Goal: Task Accomplishment & Management: Complete application form

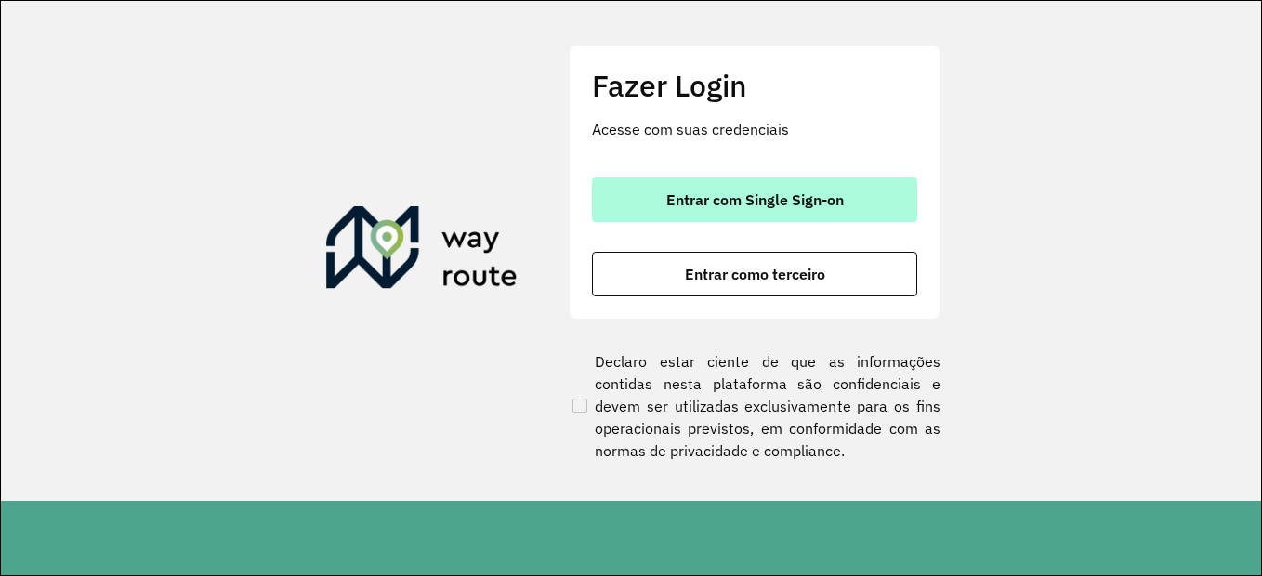
click at [807, 216] on button "Entrar com Single Sign-on" at bounding box center [754, 199] width 325 height 45
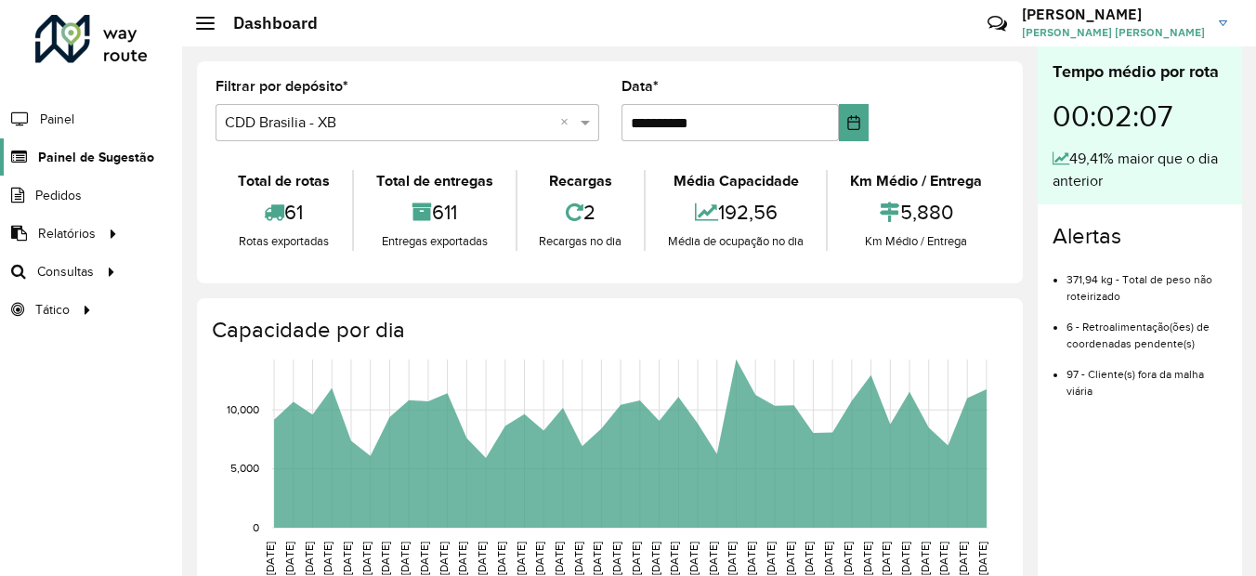
click at [87, 152] on span "Painel de Sugestão" at bounding box center [96, 158] width 116 height 20
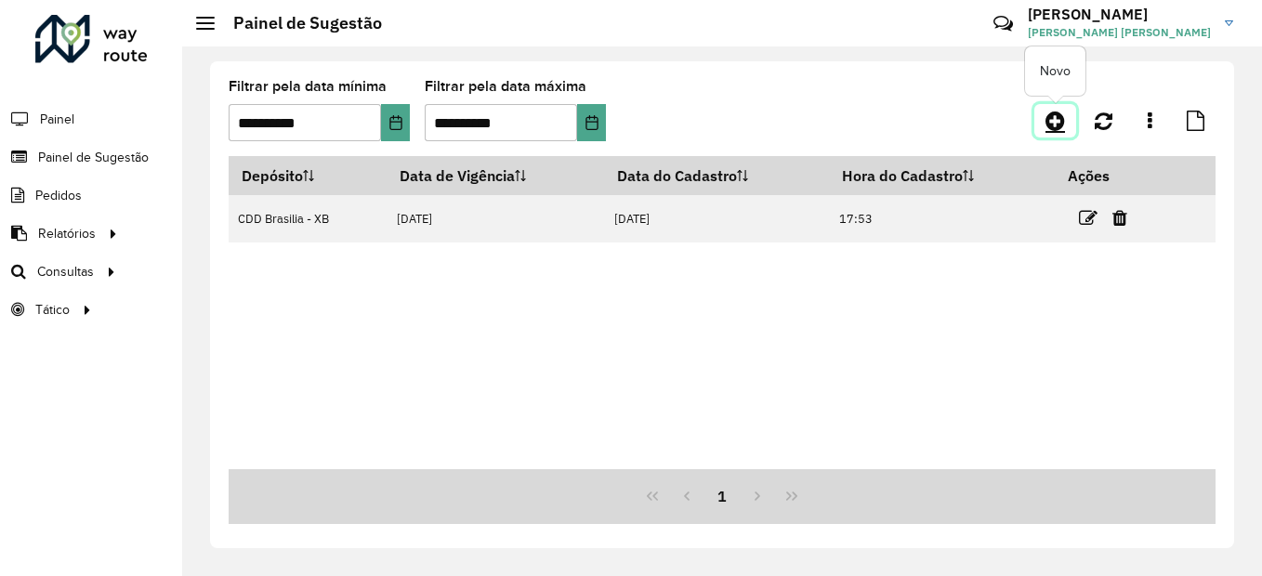
click at [1054, 119] on icon at bounding box center [1055, 121] width 20 height 22
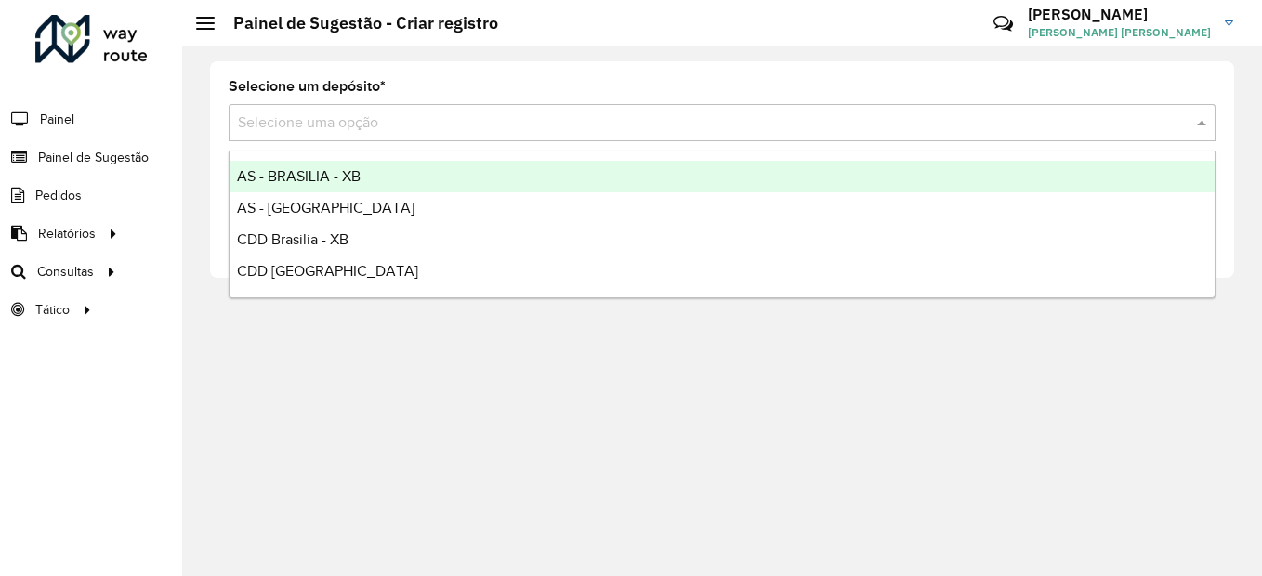
click at [335, 127] on input "text" at bounding box center [703, 123] width 931 height 22
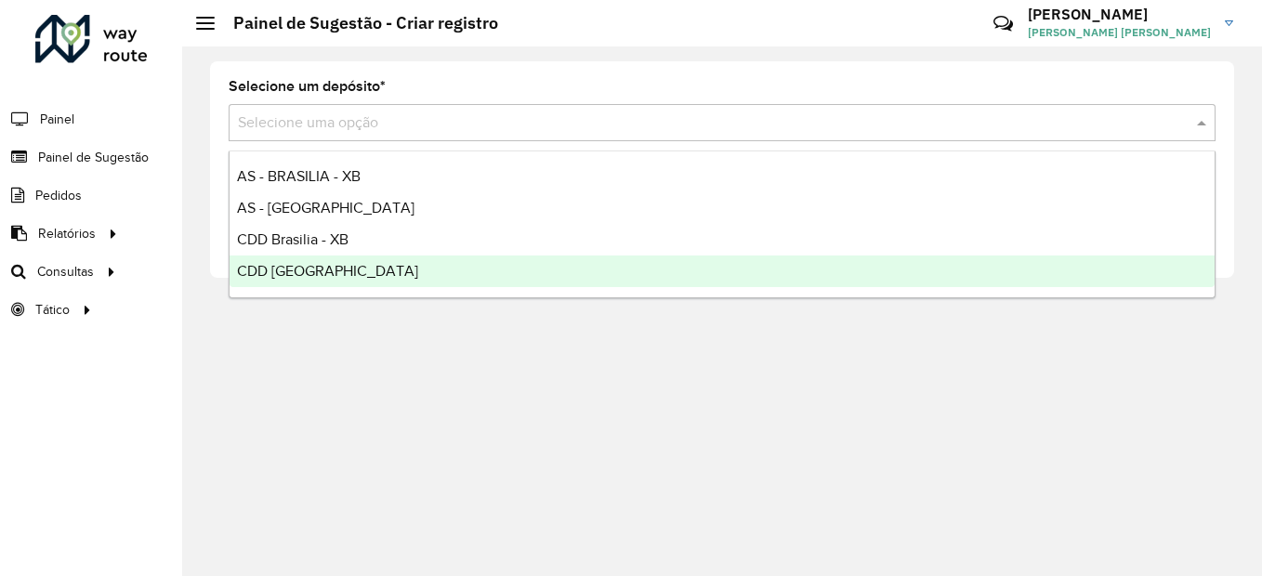
click at [351, 269] on span "CDD Rondonópolis" at bounding box center [327, 271] width 181 height 16
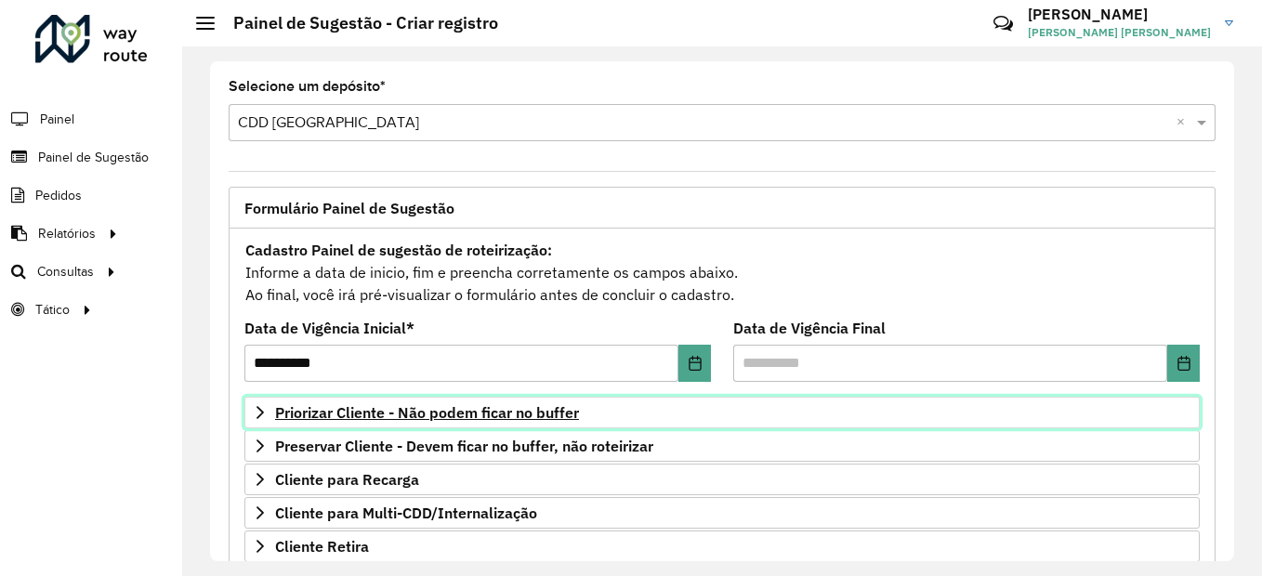
click at [262, 410] on icon at bounding box center [260, 412] width 15 height 15
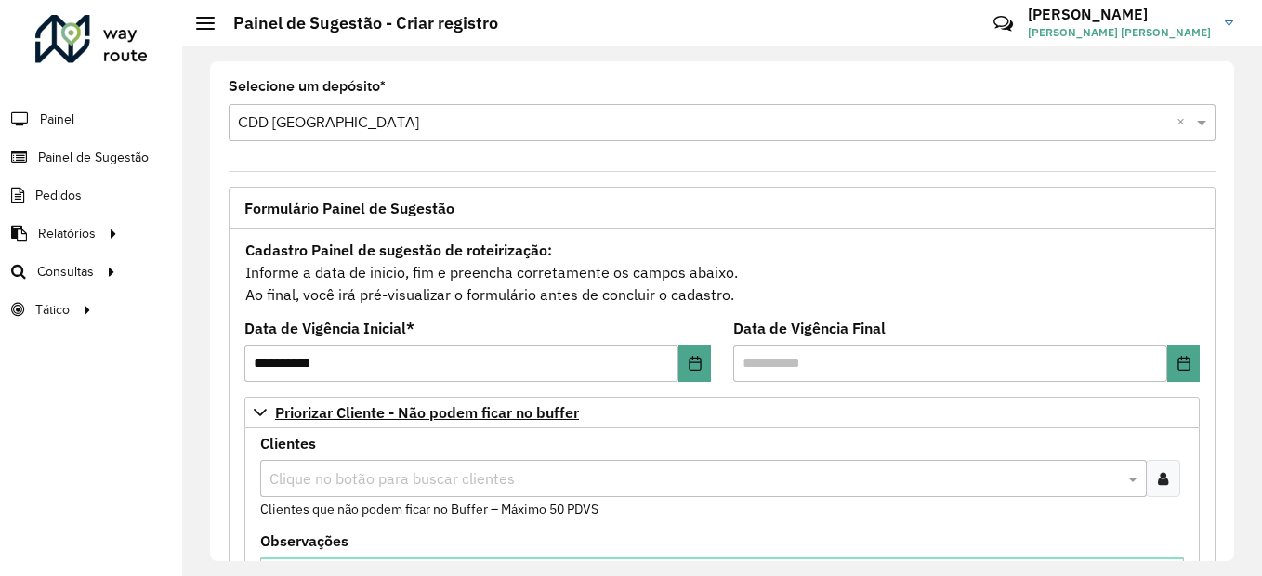
click at [1158, 480] on icon at bounding box center [1163, 478] width 10 height 15
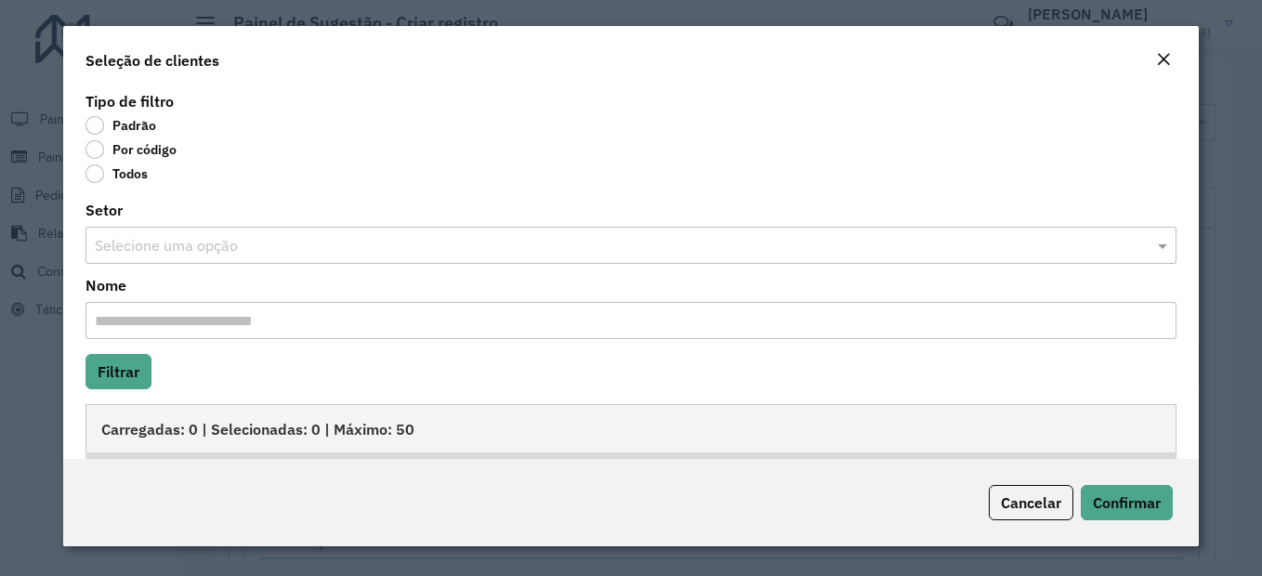
click at [94, 147] on label "Por código" at bounding box center [130, 149] width 91 height 19
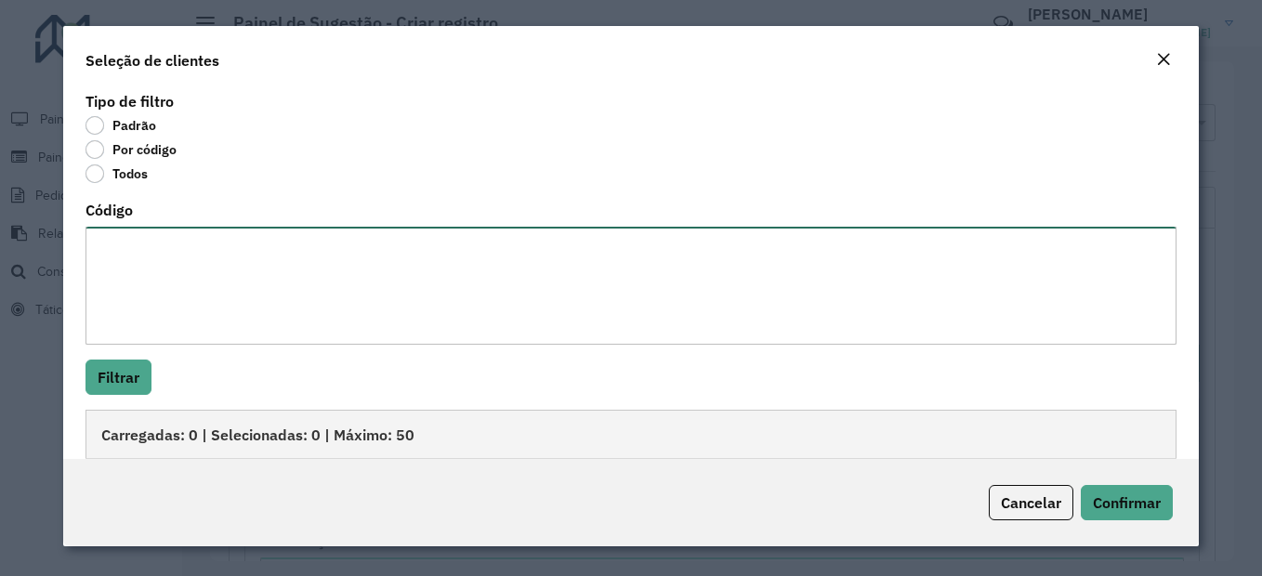
click at [167, 266] on textarea "Código" at bounding box center [630, 286] width 1091 height 118
paste textarea "**** **** *** **** **** **** **** **** **** **** **** **** ***** **** **** ****…"
type textarea "**** **** *** **** **** **** **** **** **** **** **** **** ***** **** **** ****…"
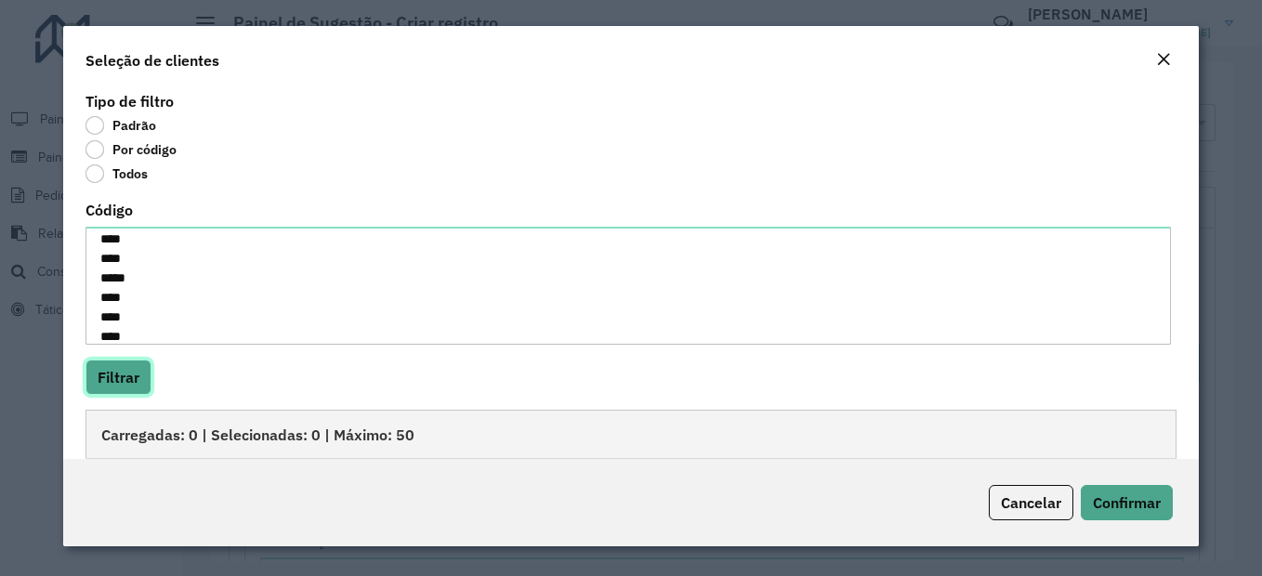
click at [115, 378] on button "Filtrar" at bounding box center [118, 377] width 66 height 35
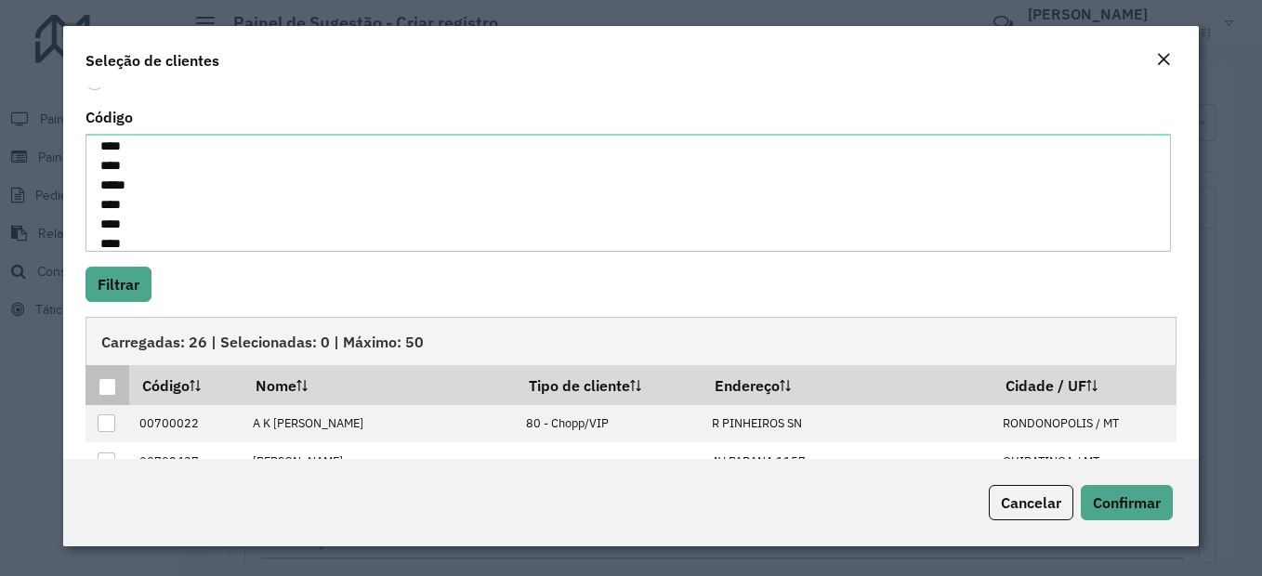
click at [105, 389] on div at bounding box center [107, 387] width 18 height 18
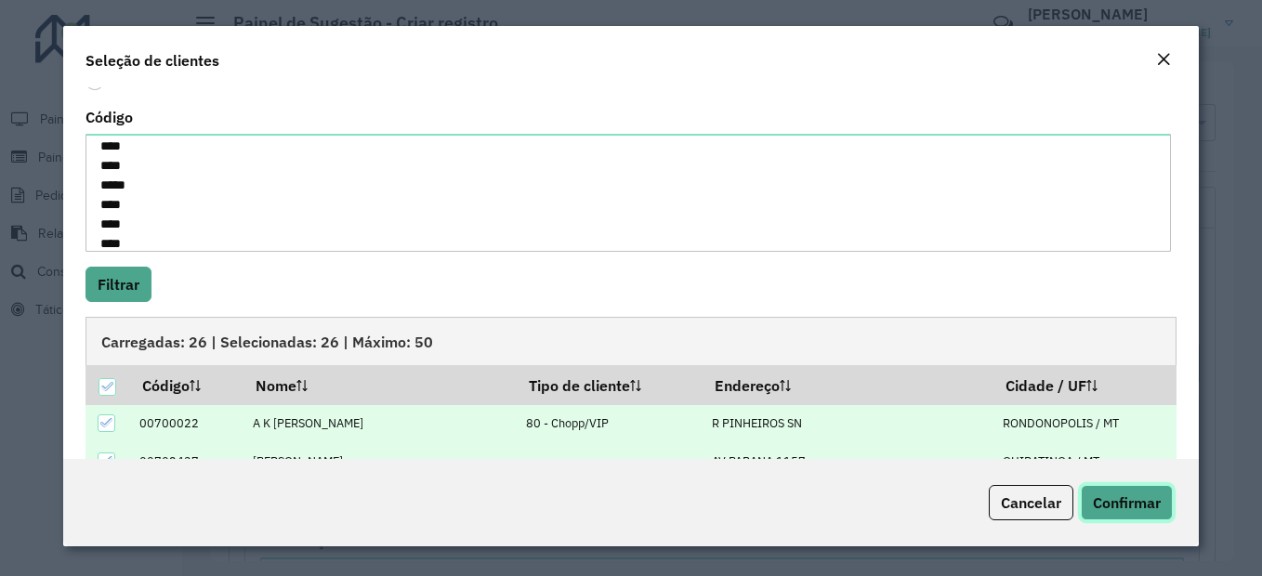
click at [1120, 506] on span "Confirmar" at bounding box center [1127, 502] width 68 height 19
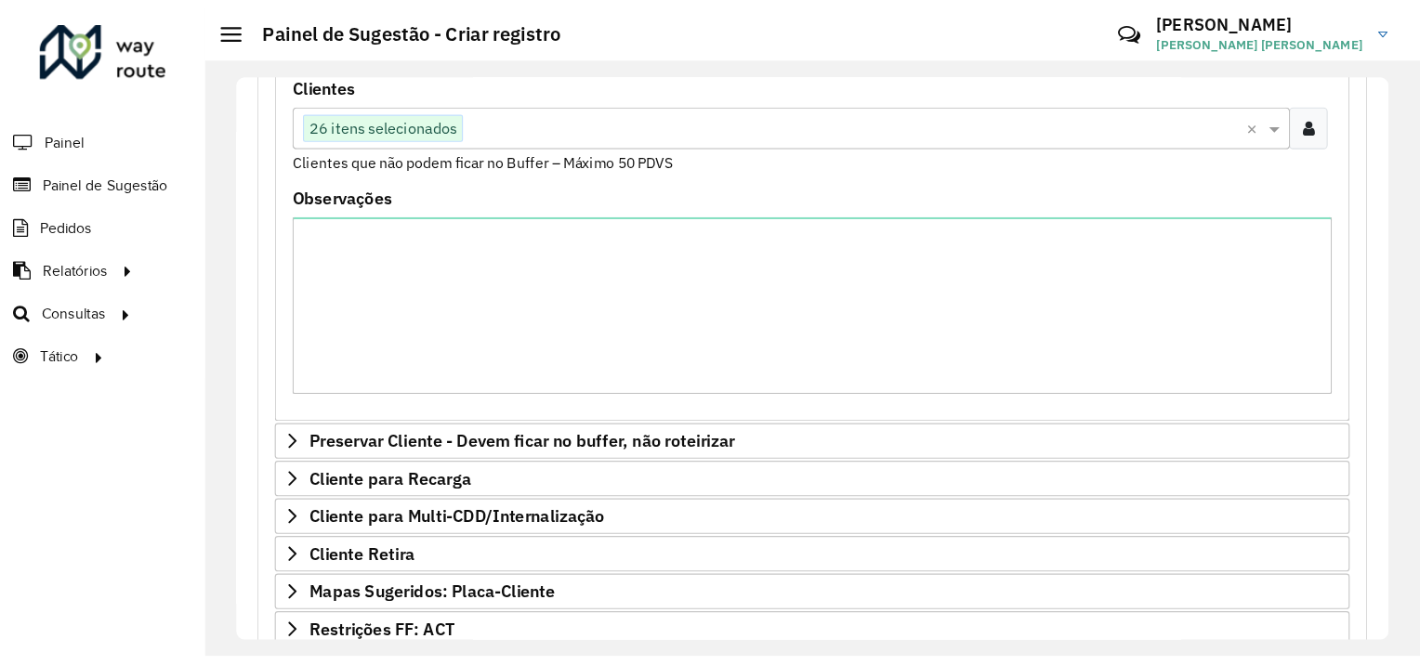
scroll to position [661, 0]
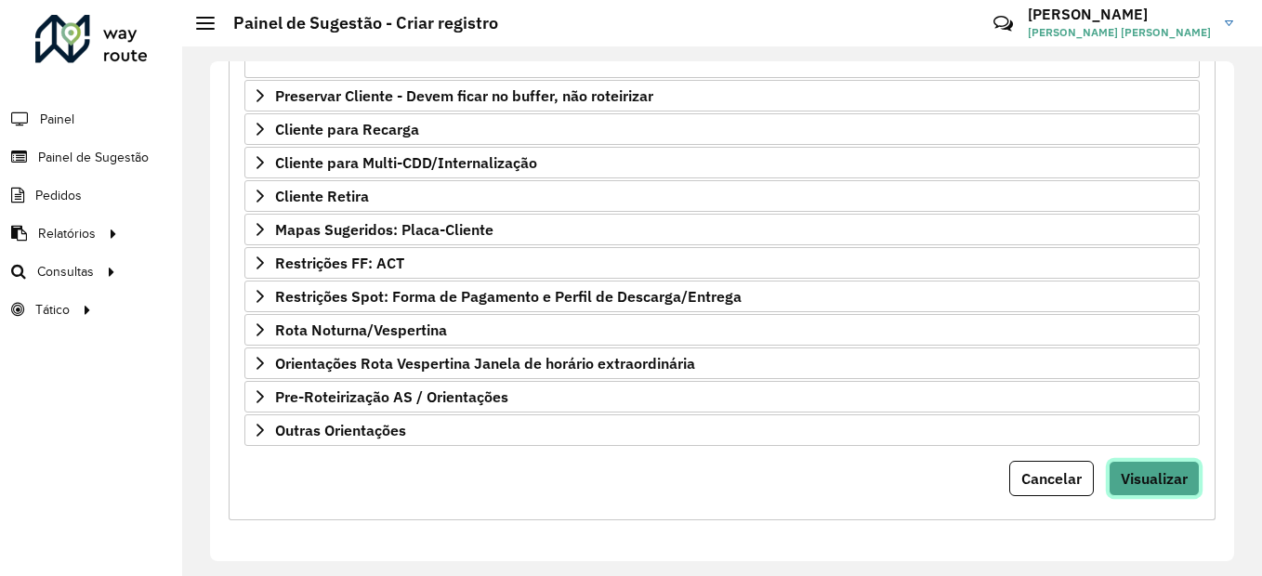
click at [1146, 471] on span "Visualizar" at bounding box center [1153, 478] width 67 height 19
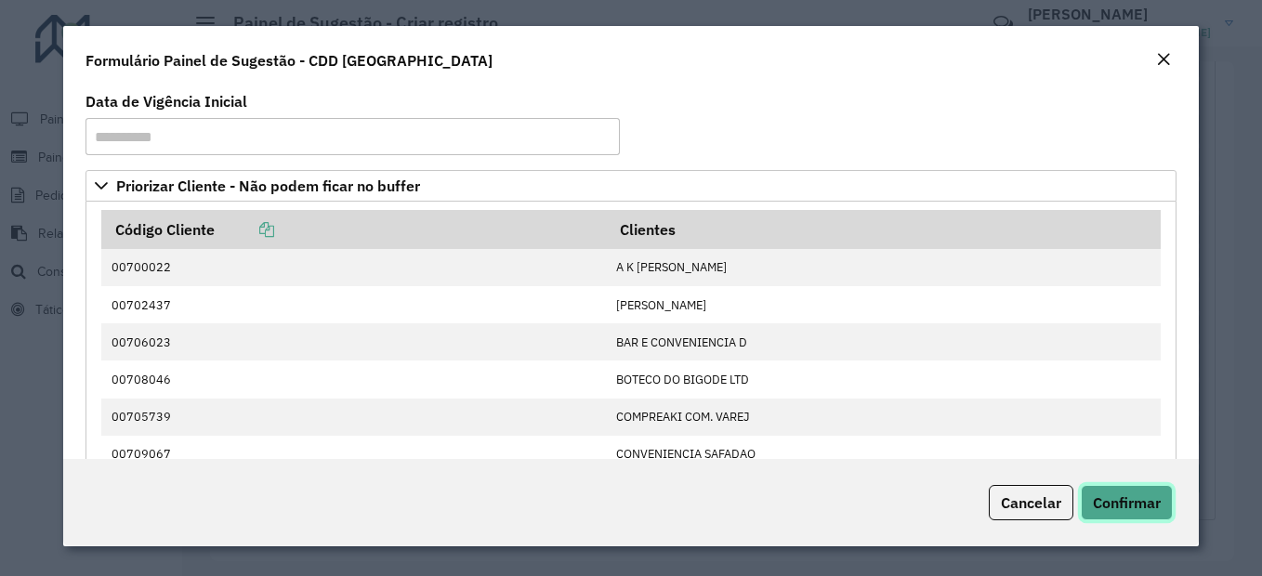
click at [1129, 502] on span "Confirmar" at bounding box center [1127, 502] width 68 height 19
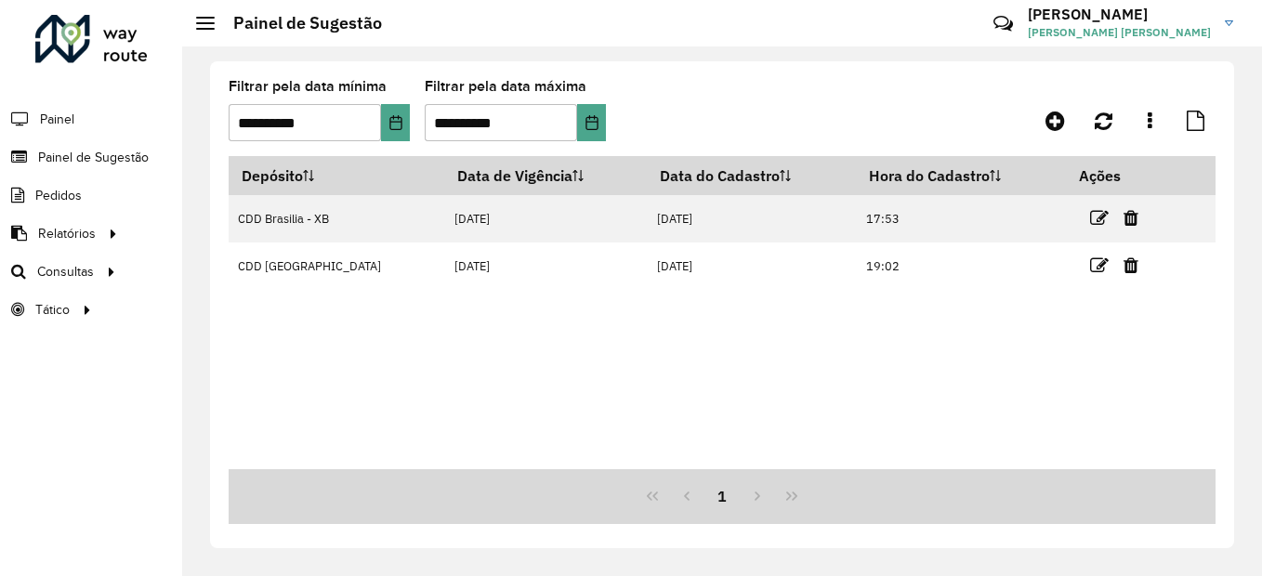
click at [372, 381] on div "Depósito Data de Vigência Data do Cadastro Hora do Cadastro Ações CDD Brasilia …" at bounding box center [722, 312] width 987 height 313
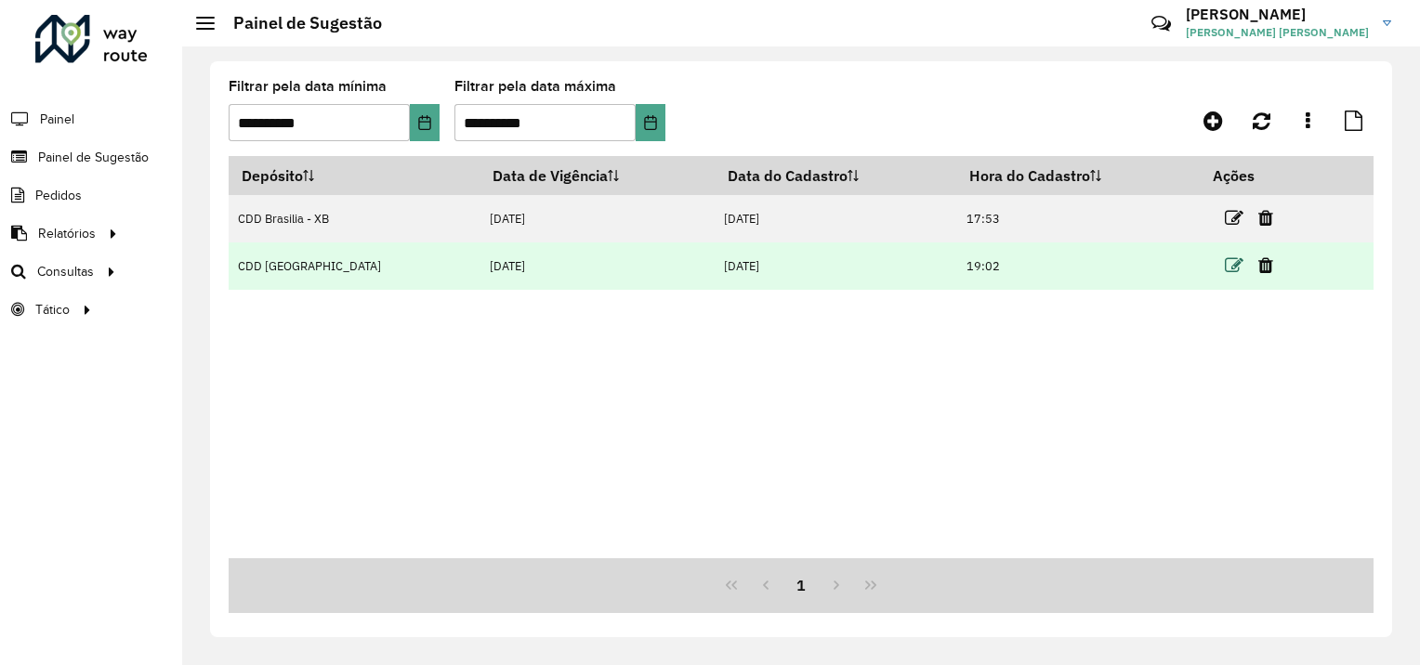
click at [1225, 259] on icon at bounding box center [1233, 265] width 19 height 19
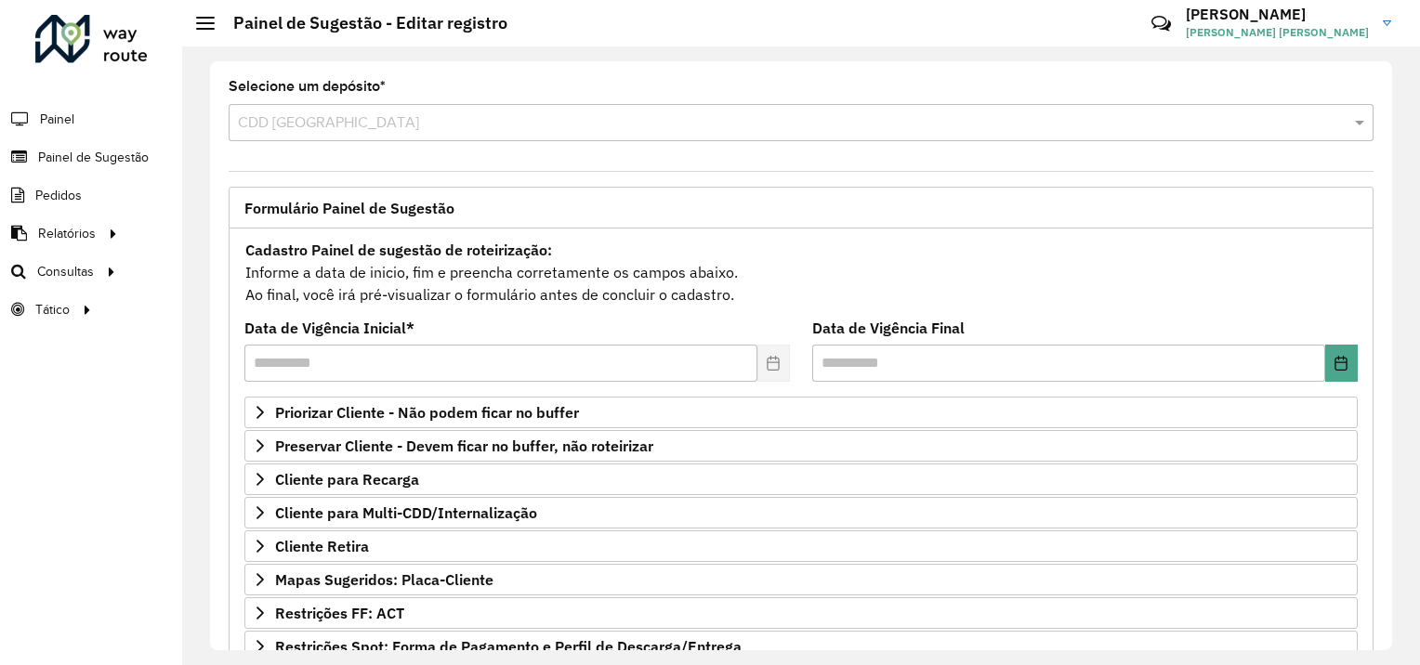
scroll to position [254, 0]
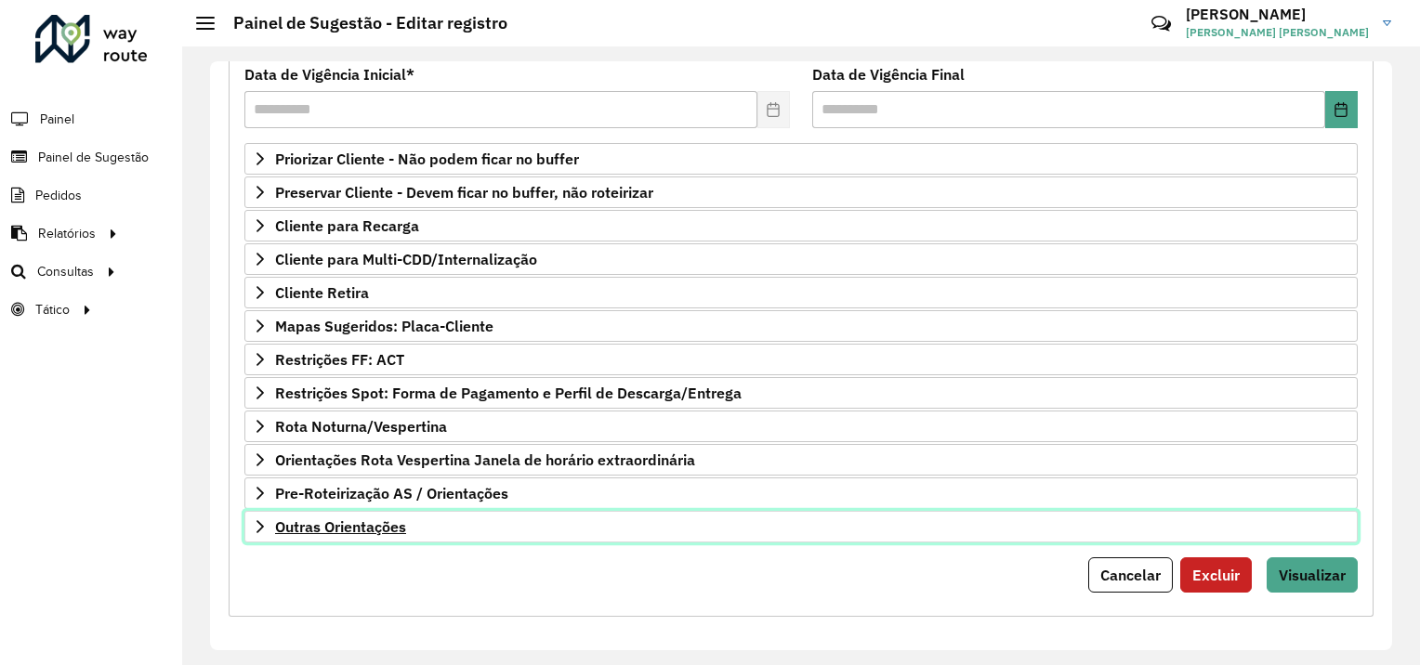
click at [260, 524] on icon at bounding box center [260, 526] width 15 height 15
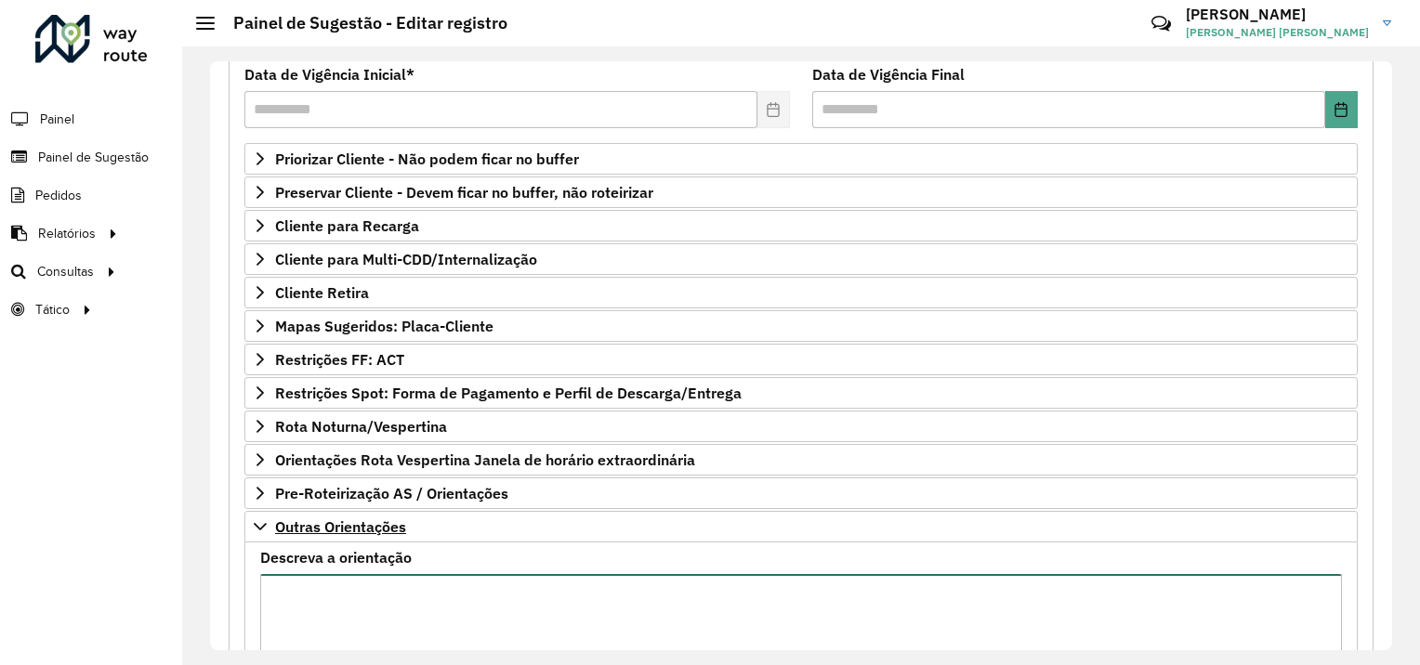
click at [330, 574] on textarea "Descreva a orientação" at bounding box center [800, 652] width 1081 height 157
click at [331, 575] on textarea "Descreva a orientação" at bounding box center [800, 652] width 1081 height 157
click at [401, 575] on textarea "Descreva a orientação" at bounding box center [800, 652] width 1081 height 157
paste textarea "**********"
drag, startPoint x: 414, startPoint y: 584, endPoint x: 361, endPoint y: 580, distance: 53.2
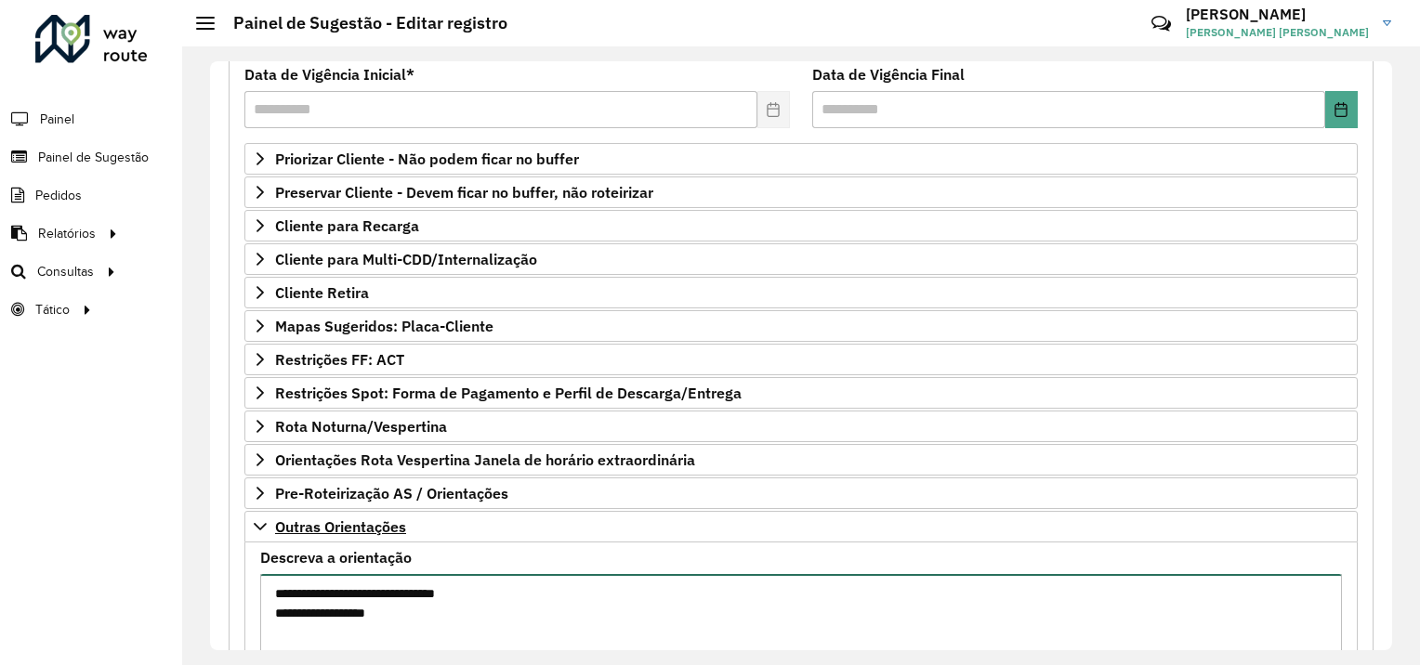
click at [361, 575] on textarea "**********" at bounding box center [800, 652] width 1081 height 157
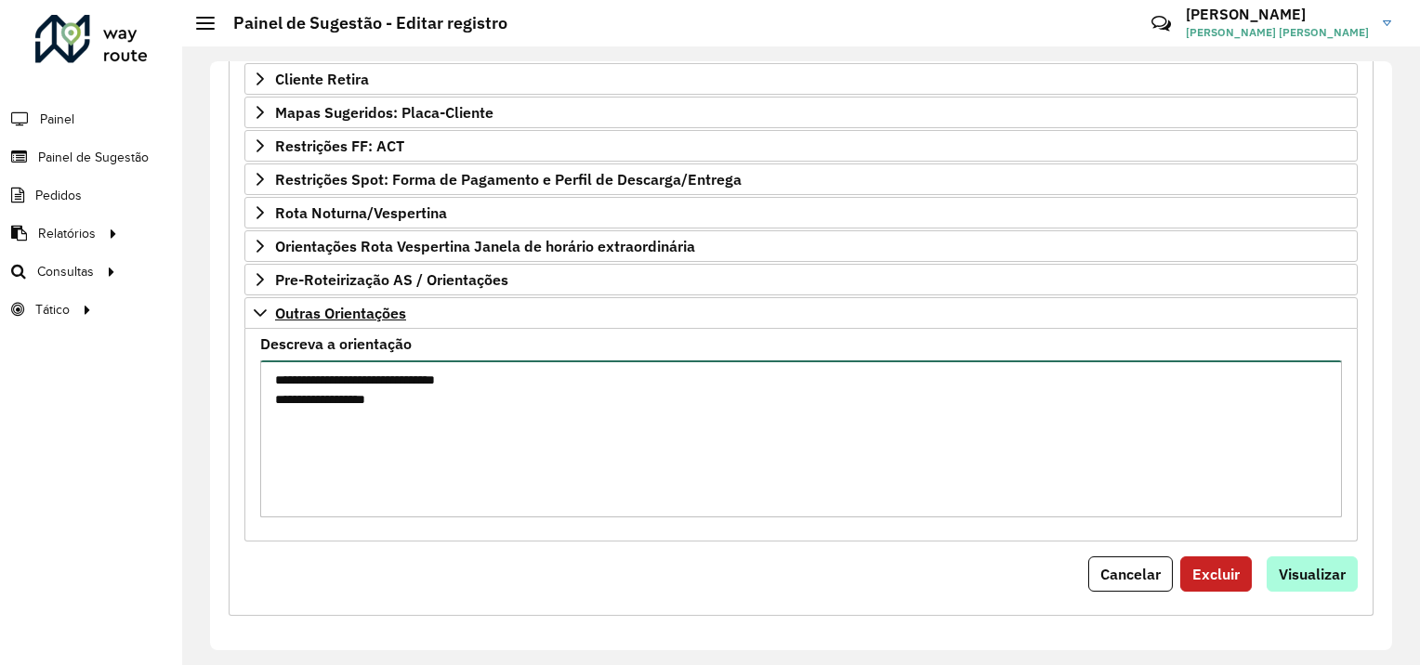
type textarea "**********"
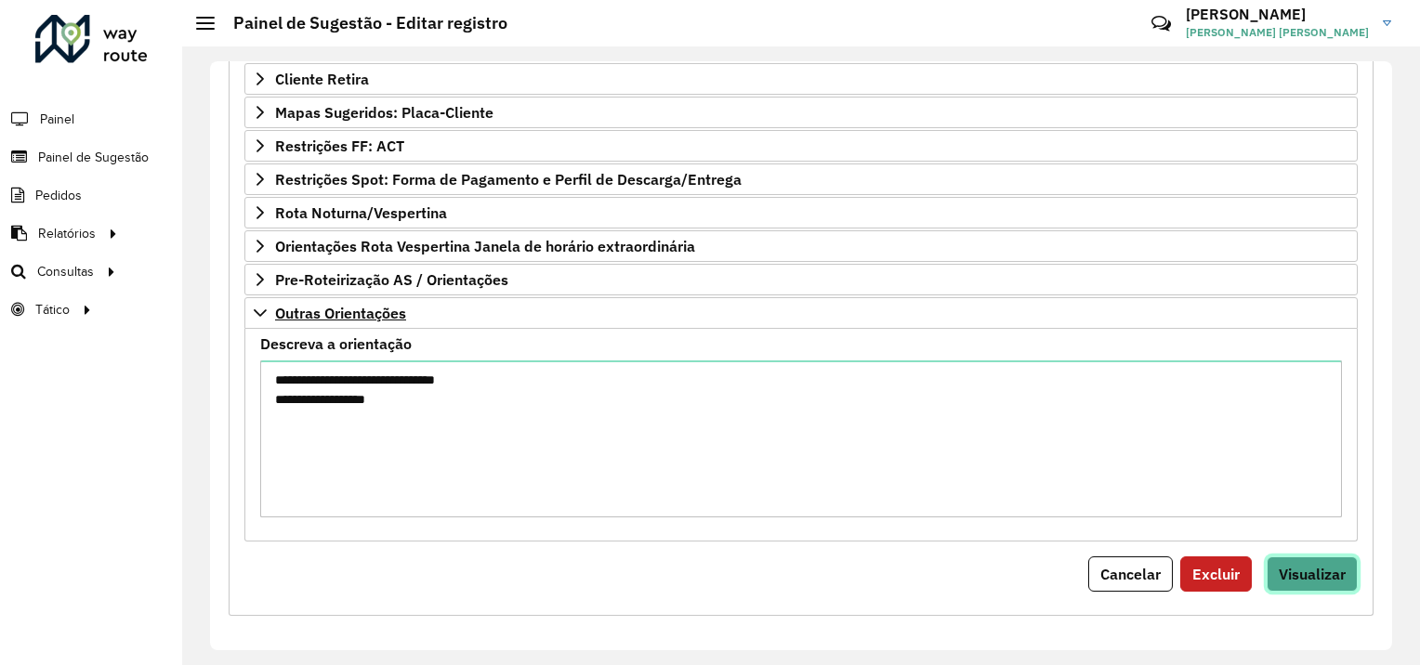
click at [1255, 557] on button "Visualizar" at bounding box center [1311, 574] width 91 height 35
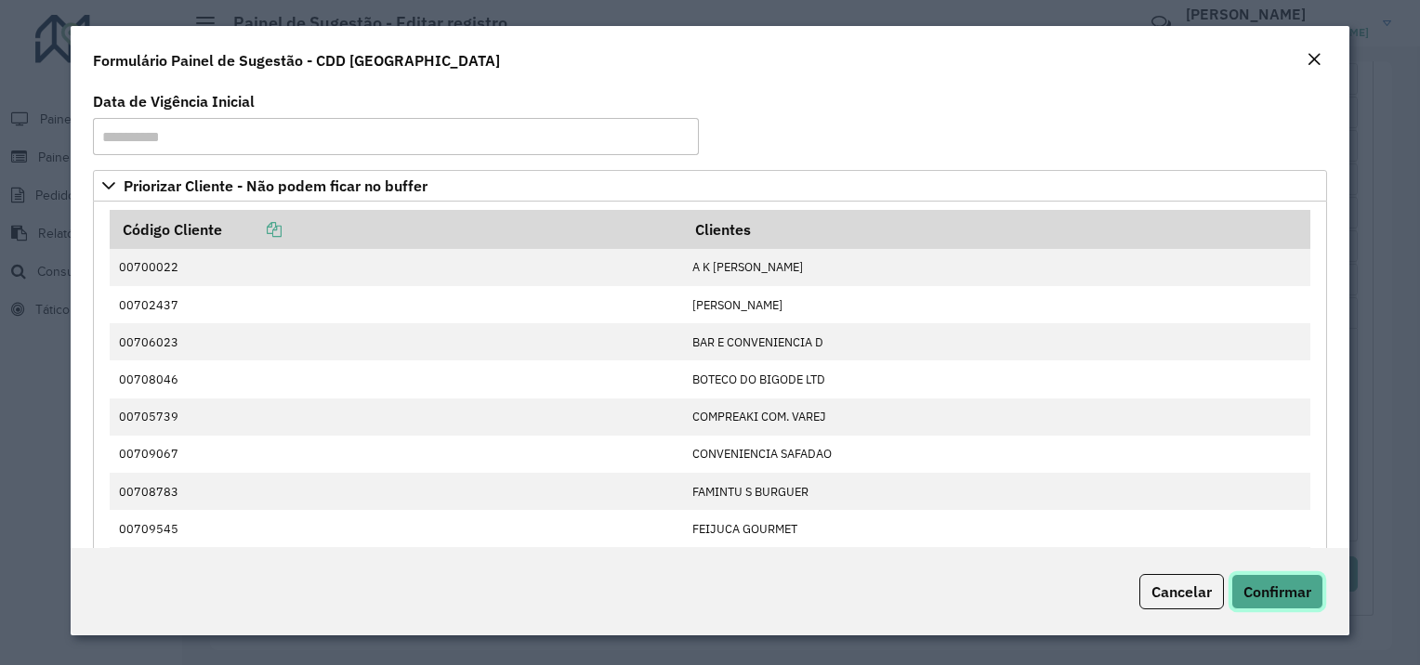
click at [1255, 575] on span "Confirmar" at bounding box center [1277, 592] width 68 height 19
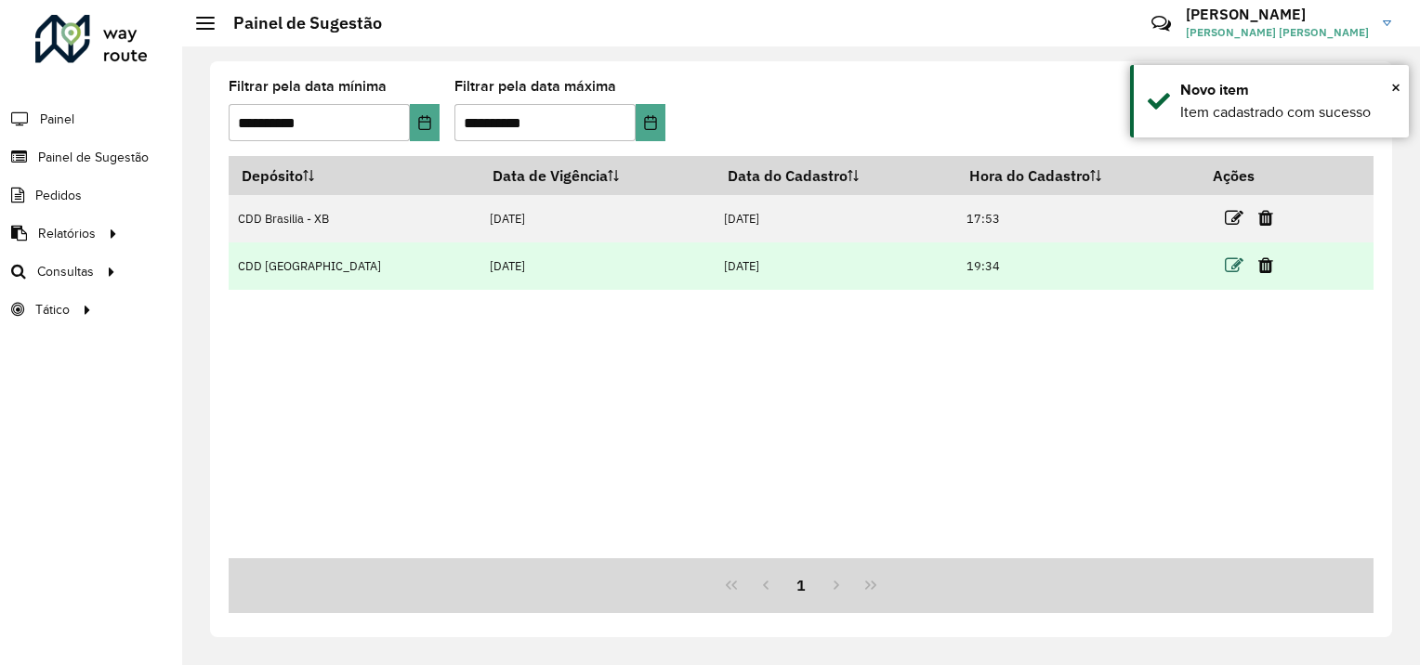
click at [1224, 261] on icon at bounding box center [1233, 265] width 19 height 19
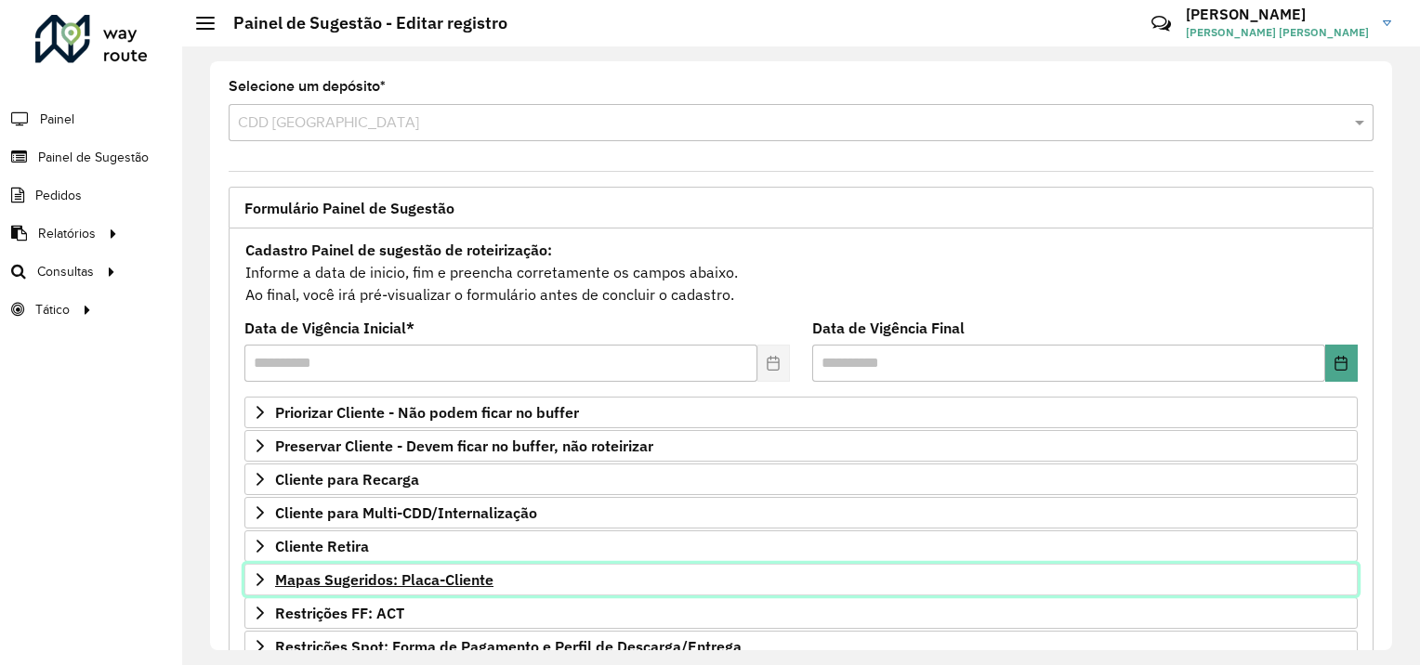
click at [260, 575] on icon at bounding box center [260, 579] width 15 height 15
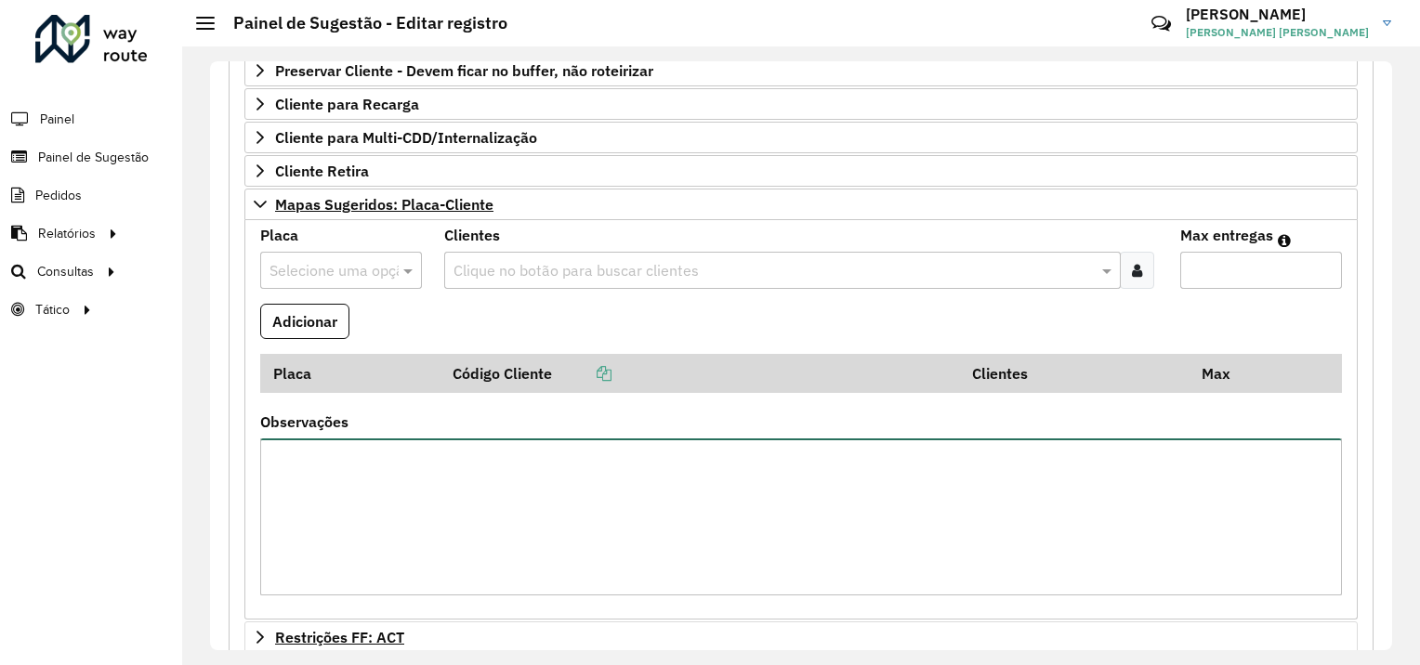
scroll to position [358, 0]
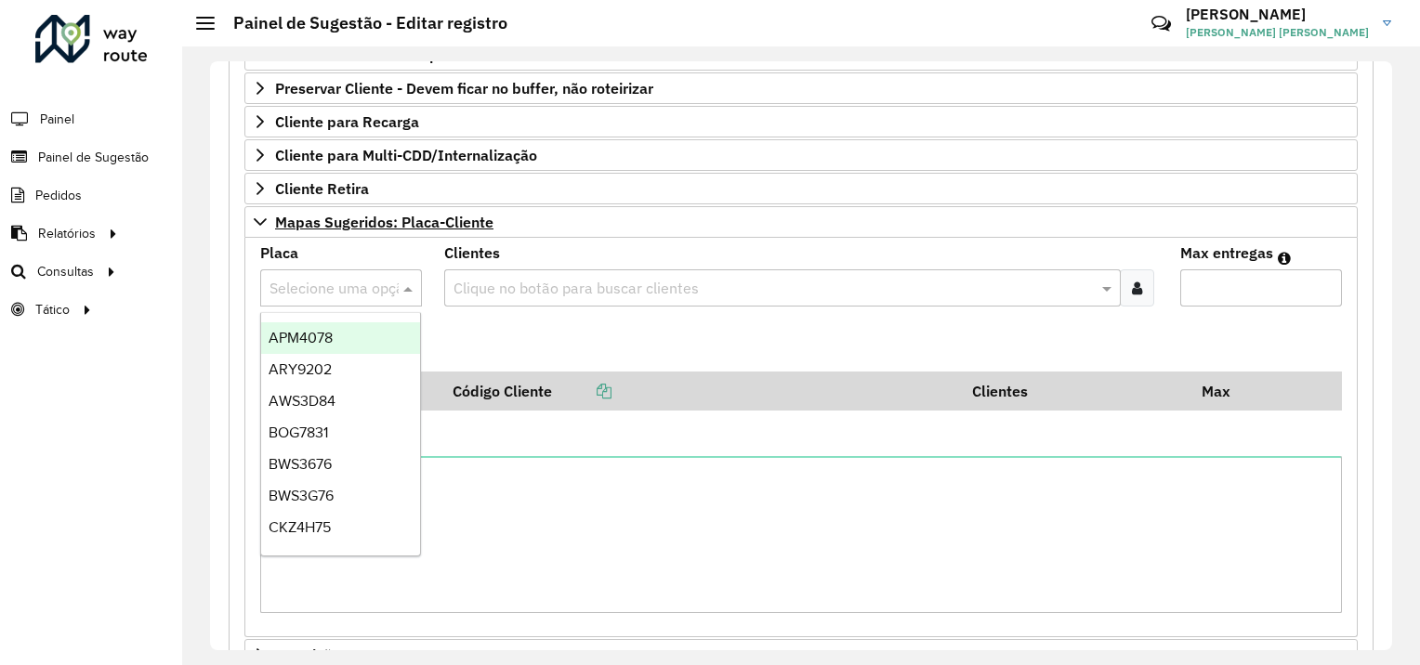
click at [321, 290] on input "text" at bounding box center [322, 289] width 106 height 22
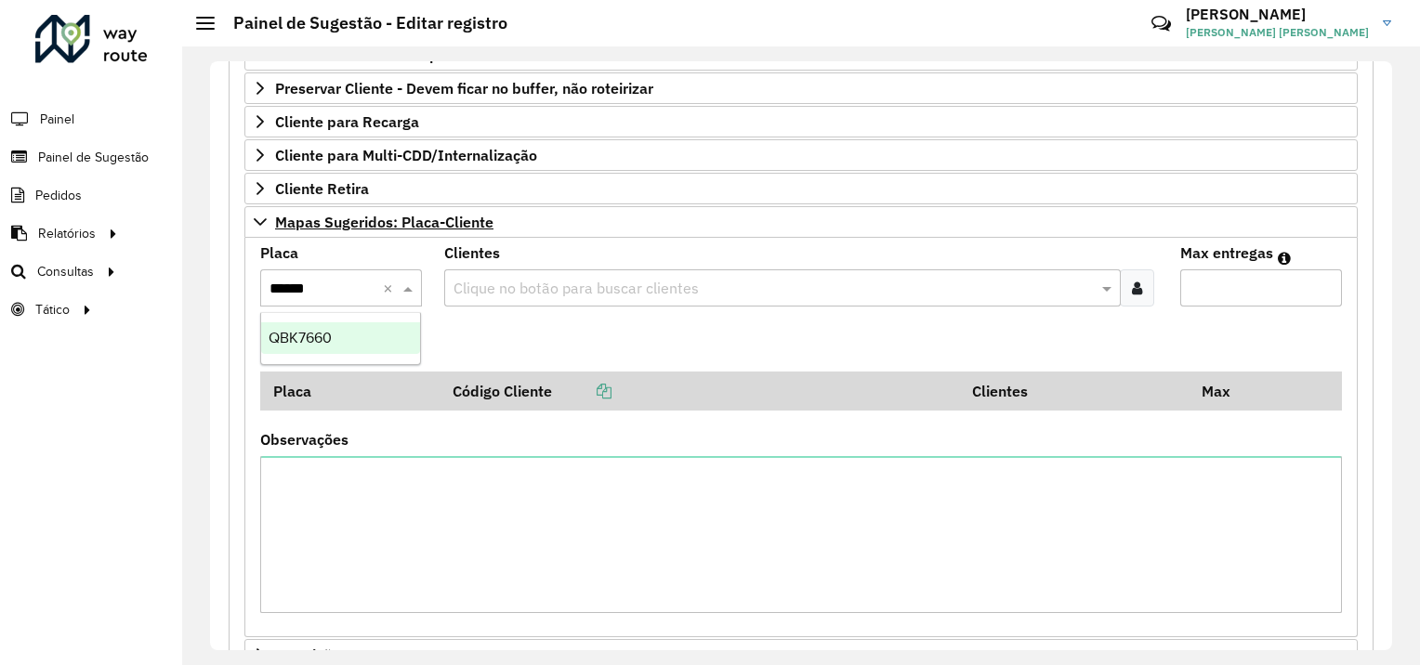
type input "*******"
click at [1133, 286] on icon at bounding box center [1137, 288] width 10 height 15
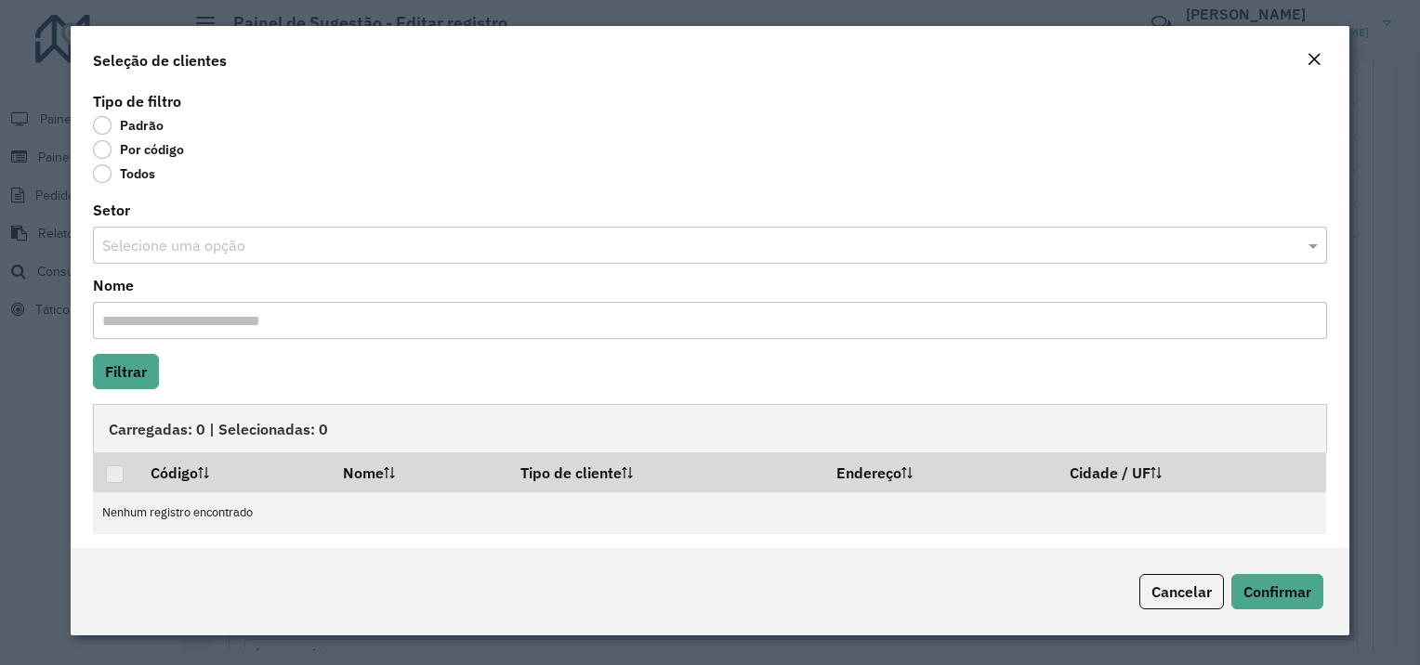
click at [1255, 56] on em "Close" at bounding box center [1313, 59] width 15 height 15
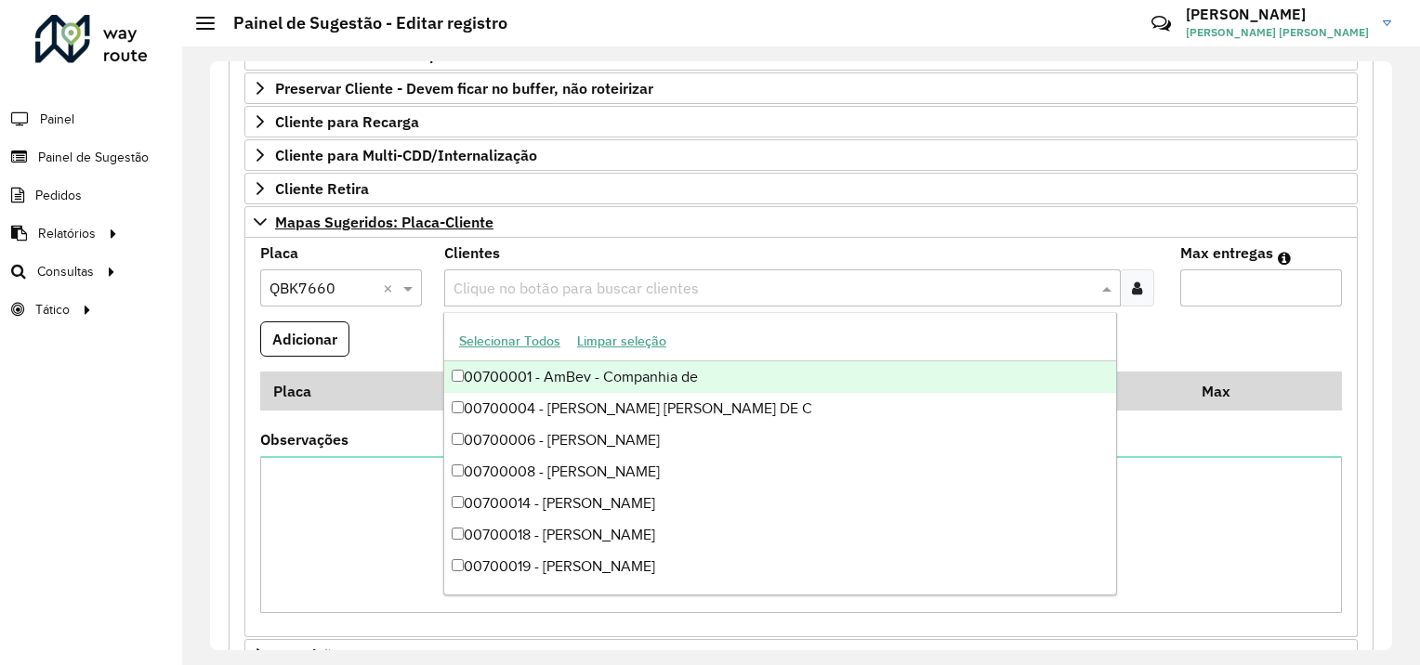
click at [675, 287] on input "text" at bounding box center [773, 289] width 648 height 22
type input "****"
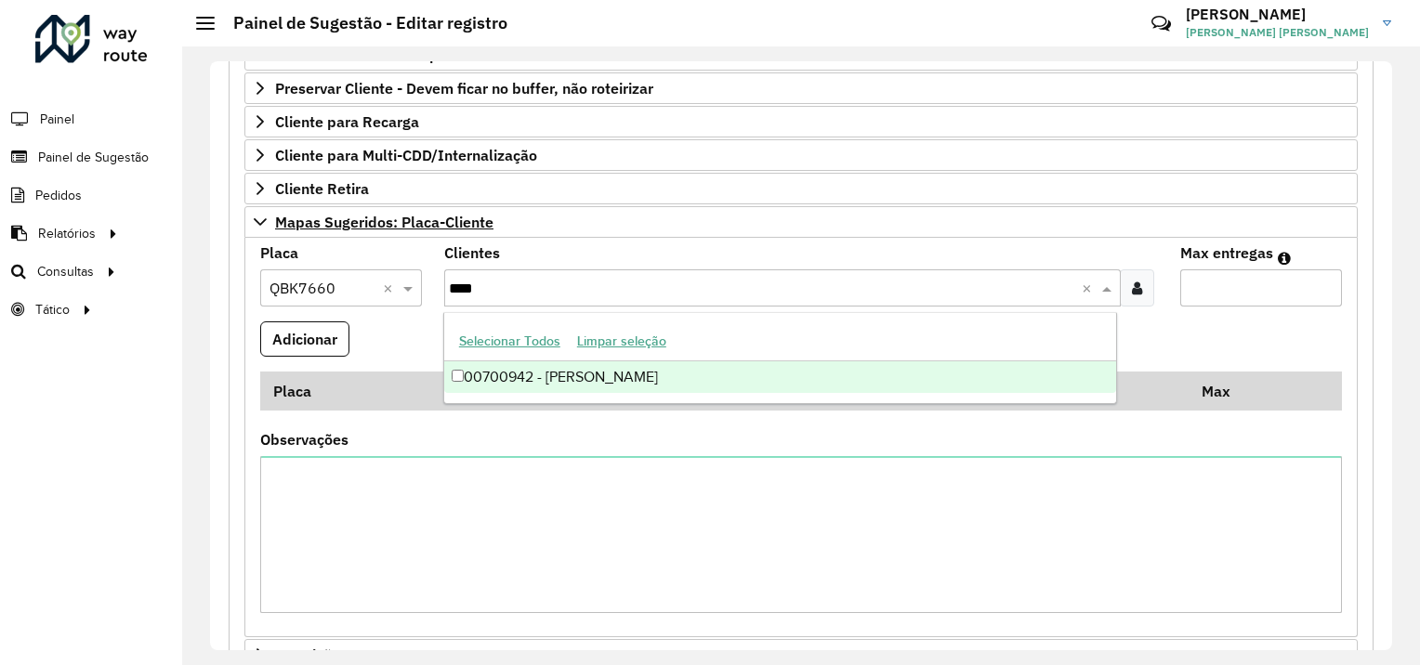
click at [641, 373] on div "00700942 - LUIVAN RODRIGUES XAV" at bounding box center [780, 377] width 672 height 32
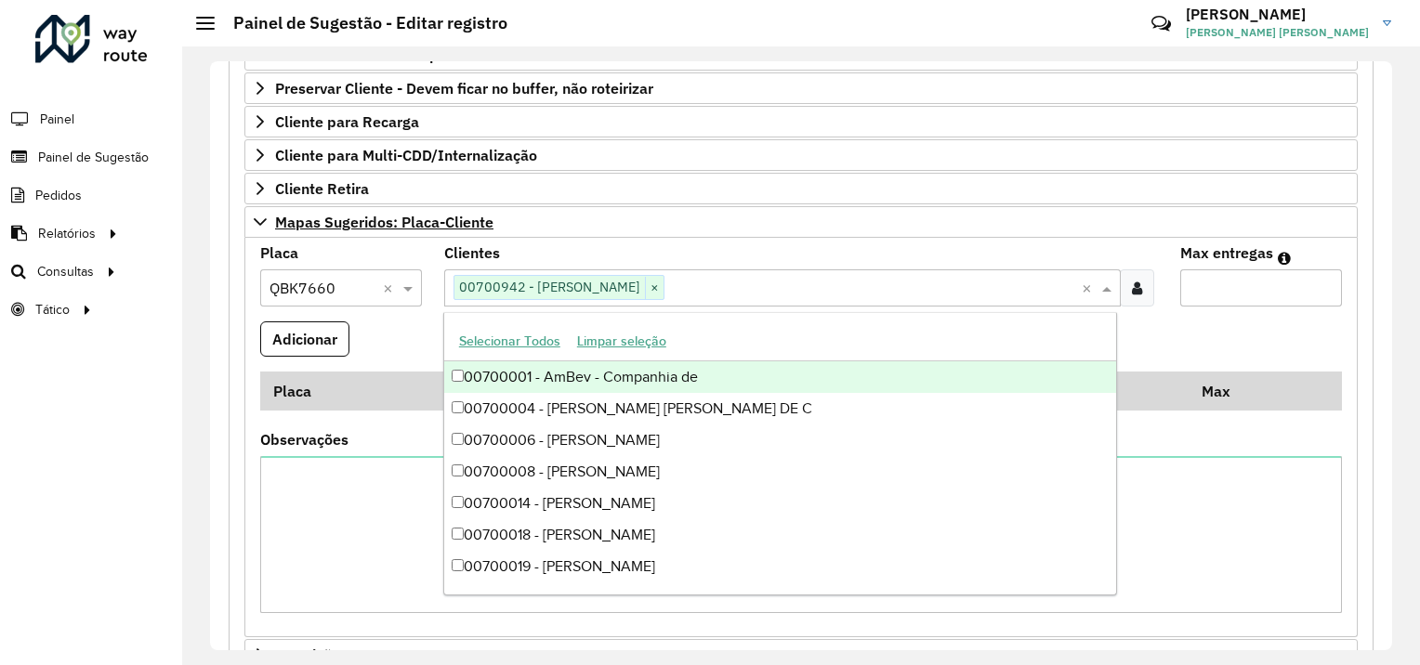
click at [1165, 332] on formly-field "Adicionar" at bounding box center [801, 346] width 1104 height 50
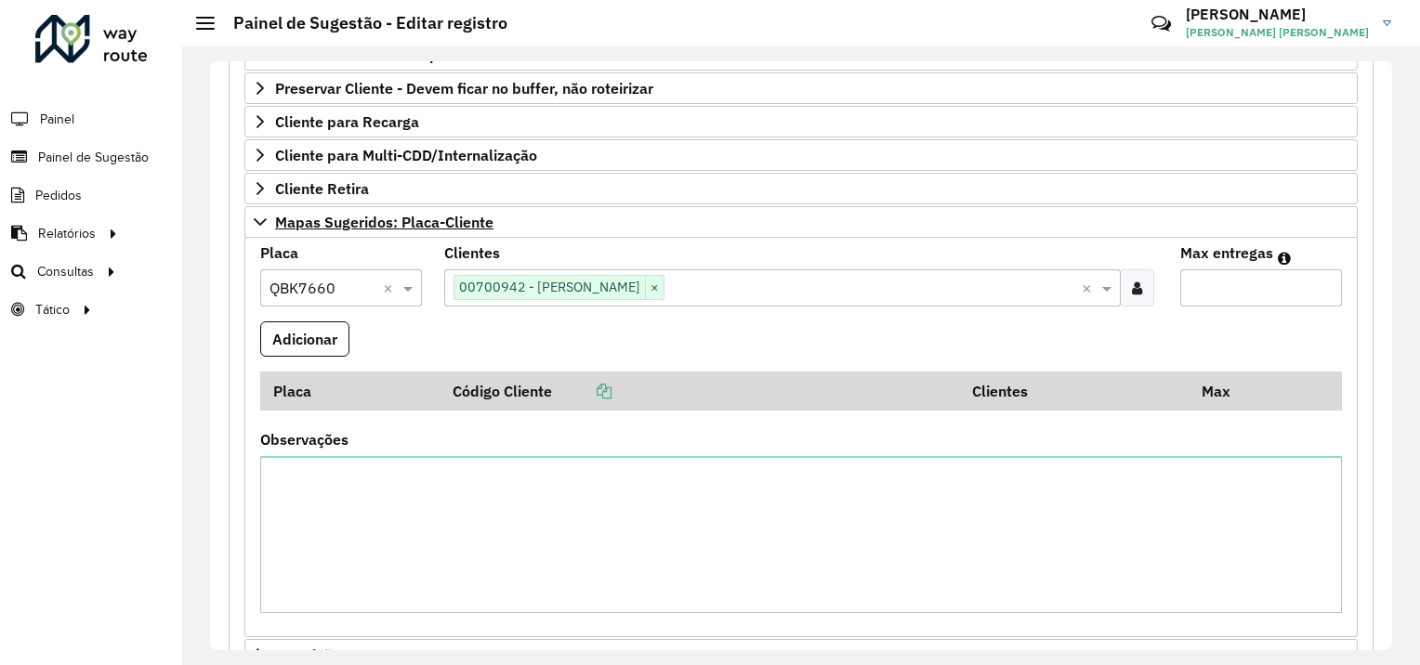
click at [1217, 291] on input "Max entregas" at bounding box center [1261, 287] width 162 height 37
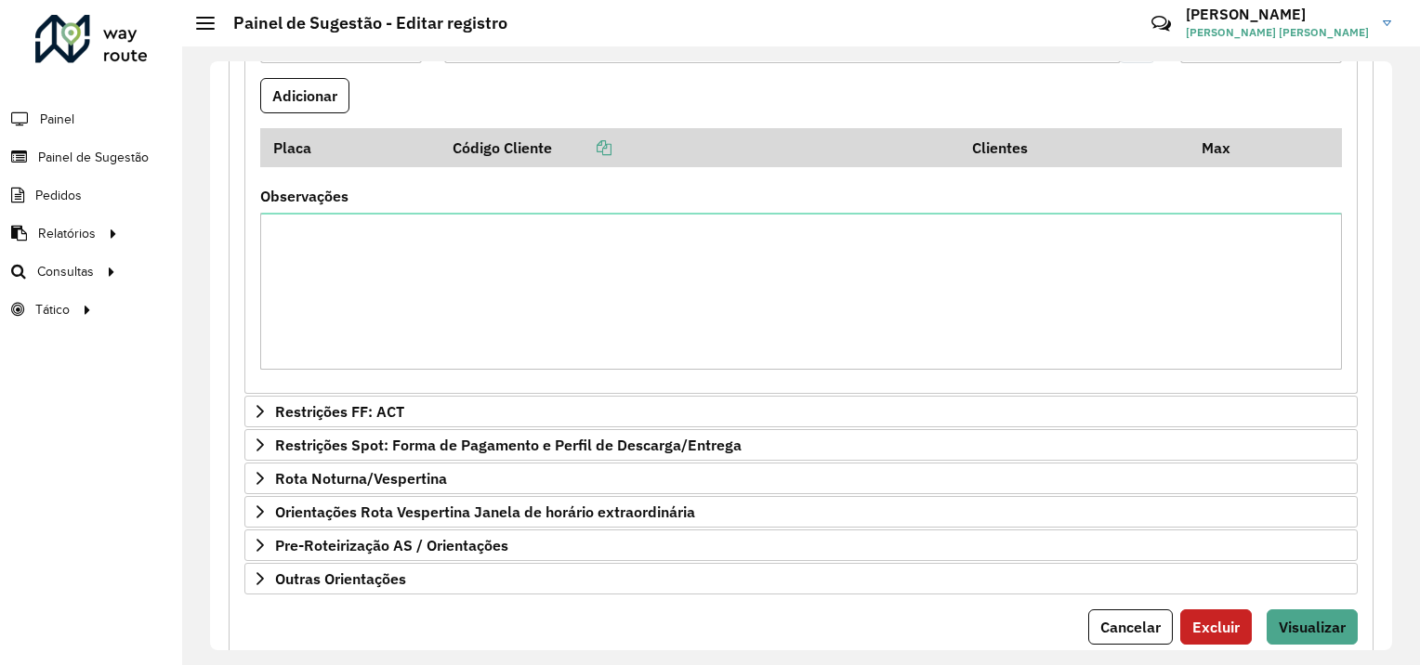
scroll to position [602, 0]
type input "*"
click at [1255, 575] on span "Visualizar" at bounding box center [1311, 626] width 67 height 19
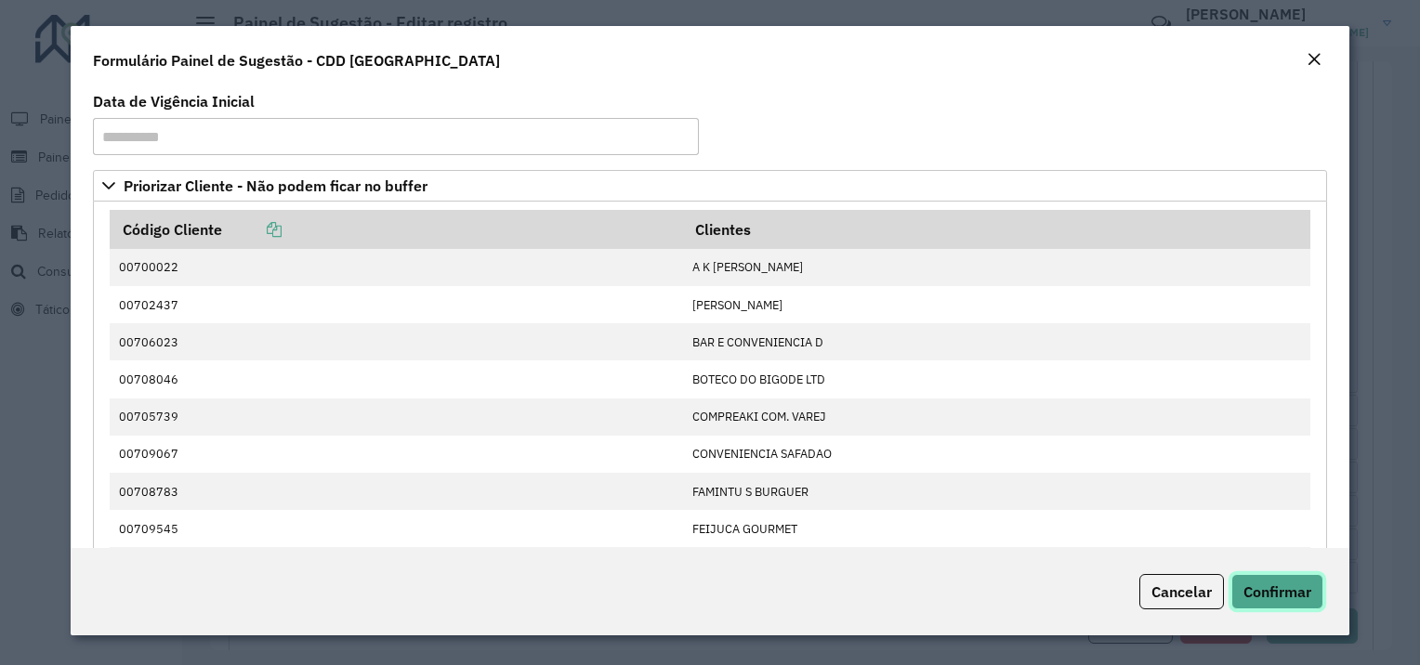
click at [1255, 575] on span "Confirmar" at bounding box center [1277, 592] width 68 height 19
